Goal: Check status

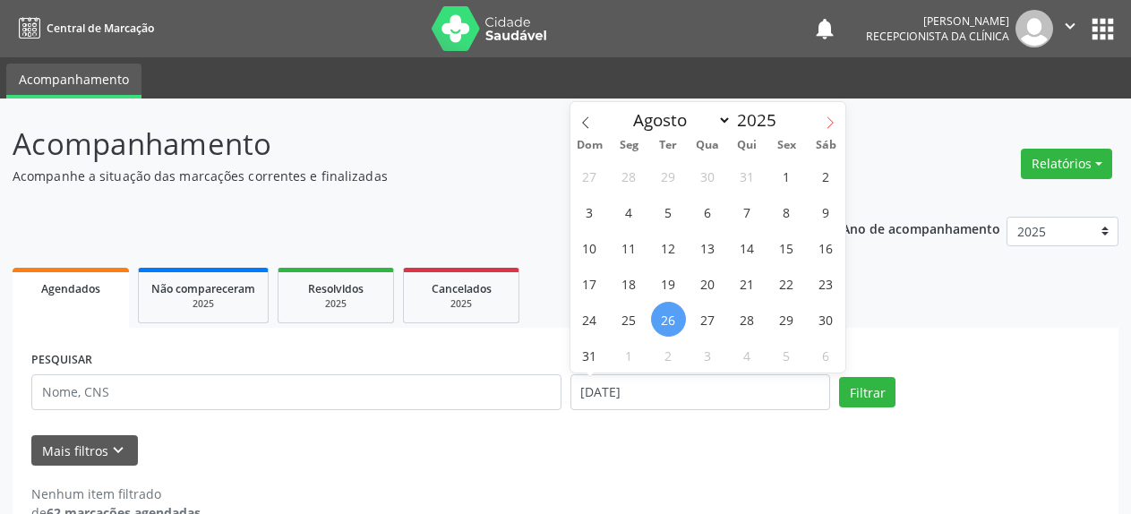
click at [825, 122] on icon at bounding box center [830, 122] width 13 height 13
select select "8"
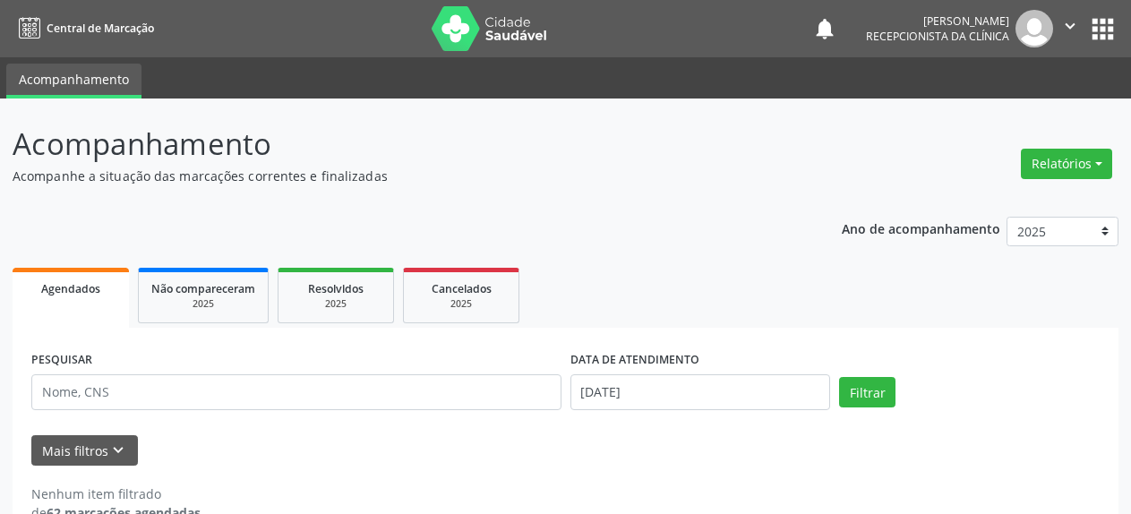
select select "7"
click at [664, 374] on input "[DATE]" at bounding box center [700, 392] width 261 height 36
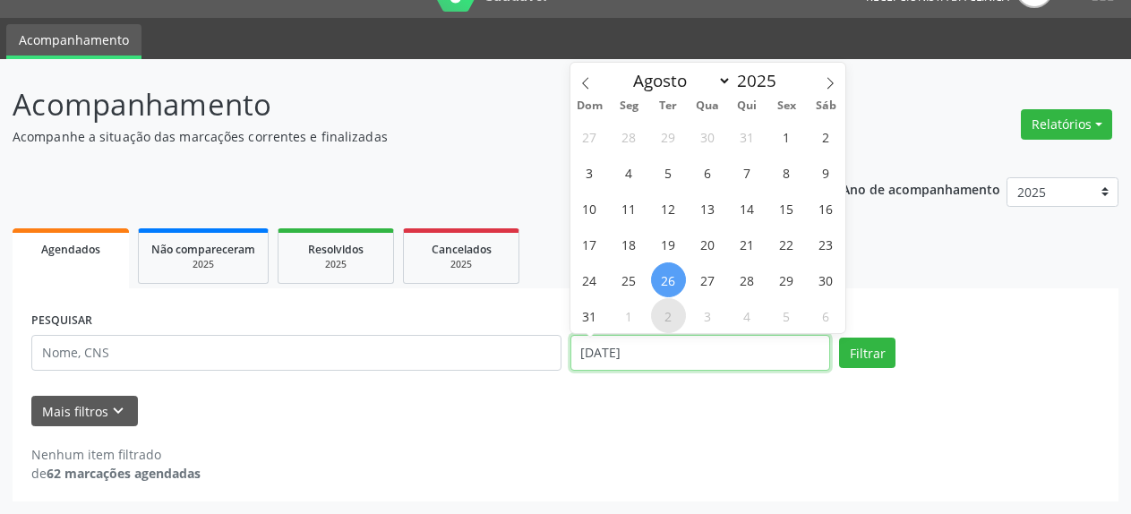
scroll to position [39, 0]
click at [708, 278] on span "27" at bounding box center [707, 279] width 35 height 35
type input "[DATE]"
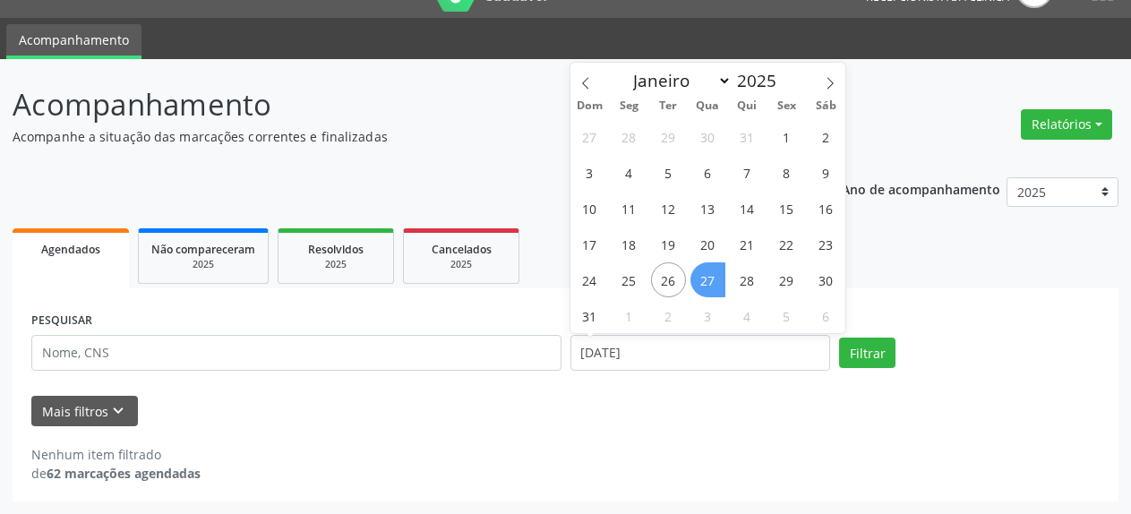
click at [708, 278] on span "27" at bounding box center [707, 279] width 35 height 35
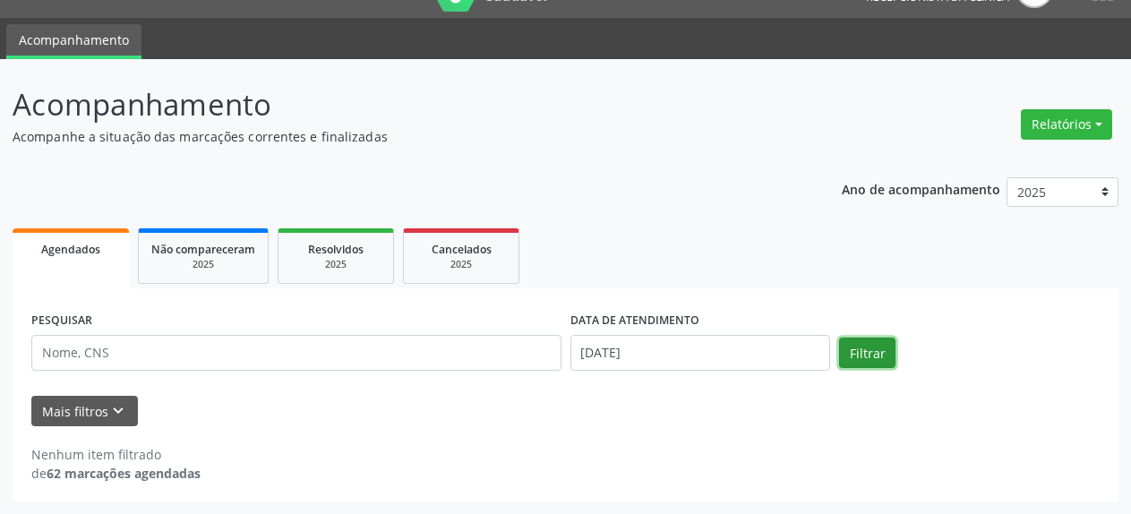
click at [856, 352] on button "Filtrar" at bounding box center [867, 353] width 56 height 30
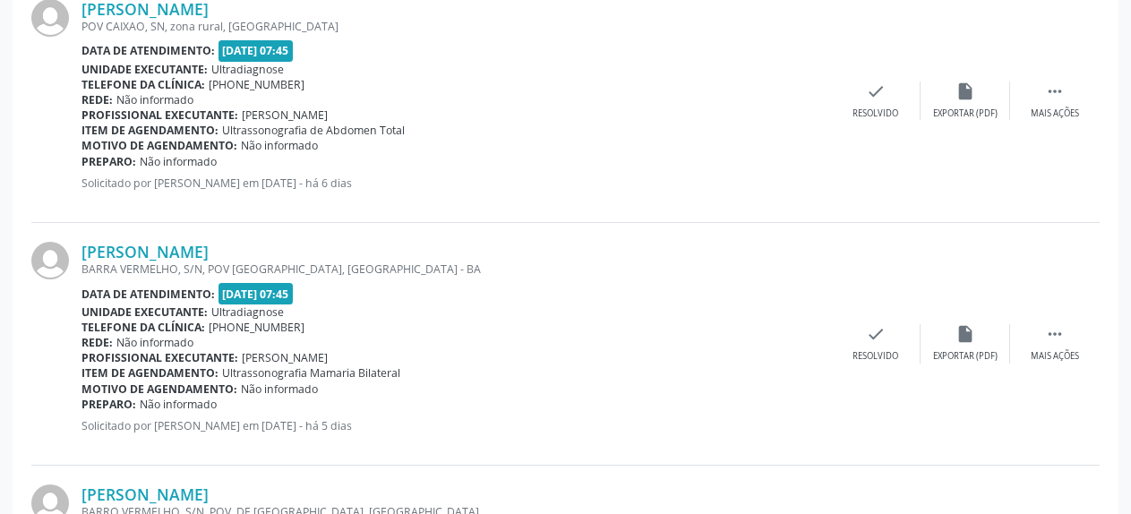
scroll to position [2232, 0]
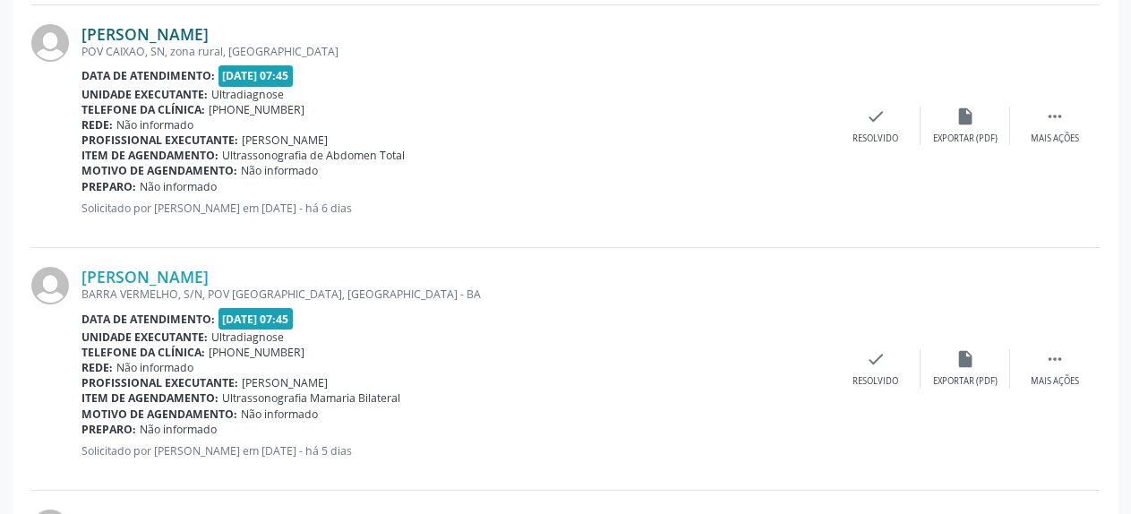
click at [176, 30] on link "[PERSON_NAME]" at bounding box center [144, 34] width 127 height 20
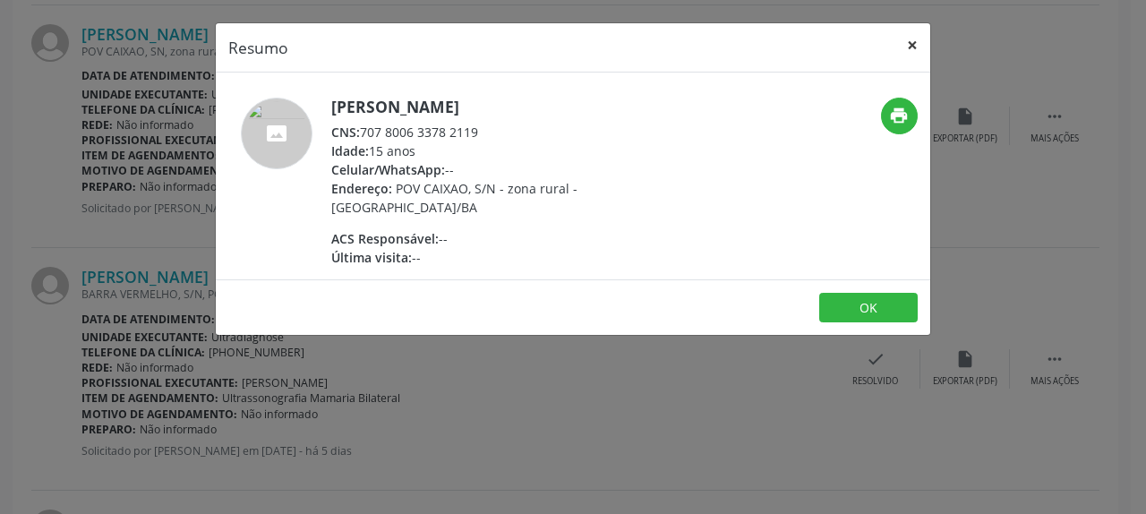
click at [911, 52] on button "×" at bounding box center [913, 45] width 36 height 44
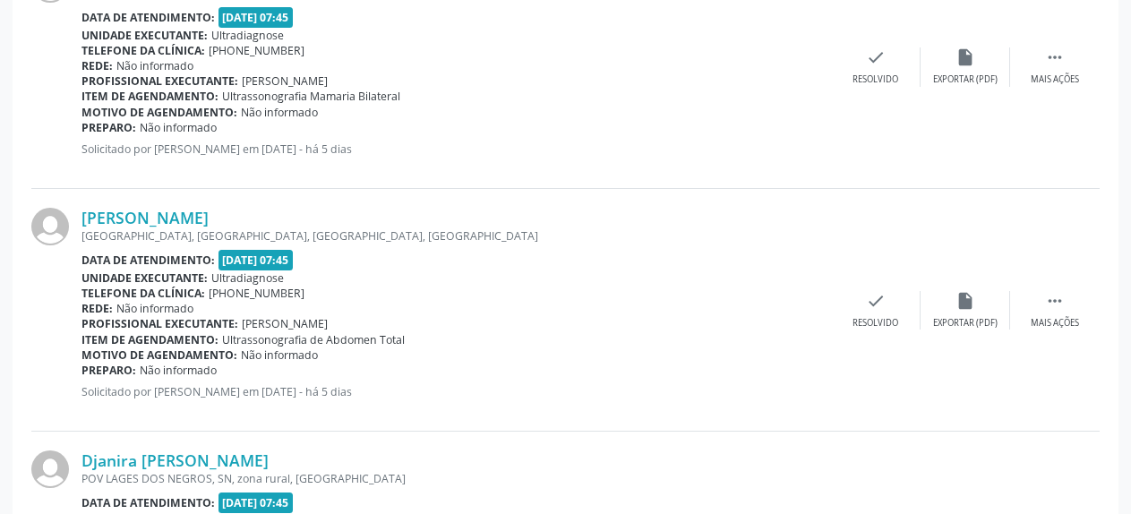
scroll to position [2780, 0]
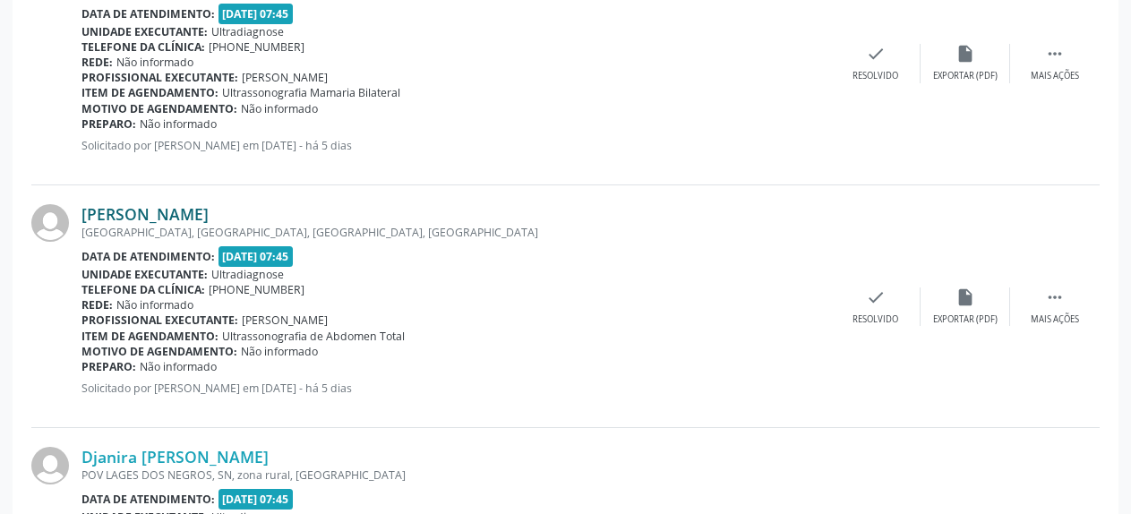
click at [192, 214] on link "[PERSON_NAME]" at bounding box center [144, 214] width 127 height 20
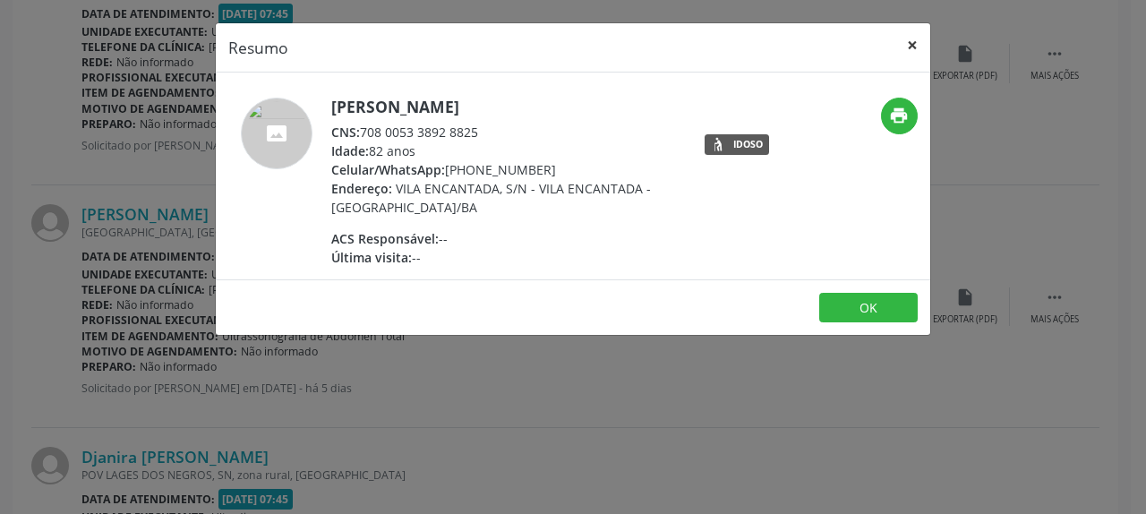
click at [924, 47] on button "×" at bounding box center [913, 45] width 36 height 44
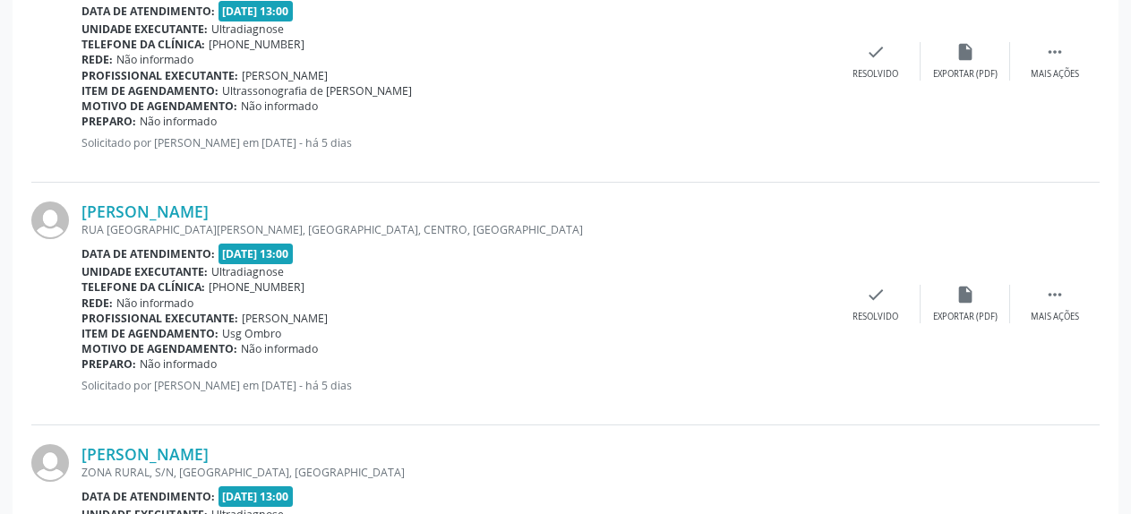
scroll to position [3746, 0]
